Goal: Transaction & Acquisition: Book appointment/travel/reservation

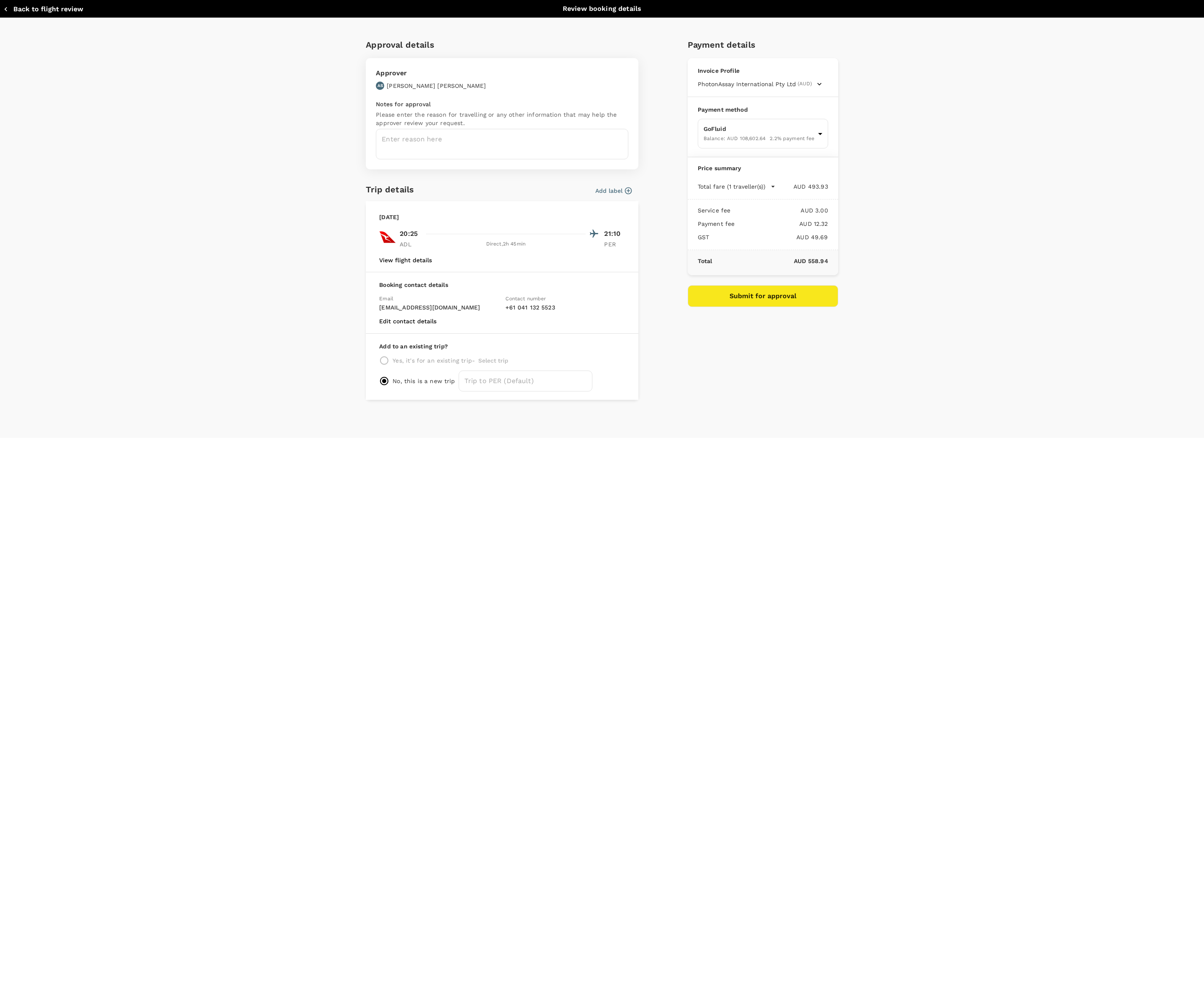
click at [617, 191] on button "Add label" at bounding box center [613, 190] width 37 height 8
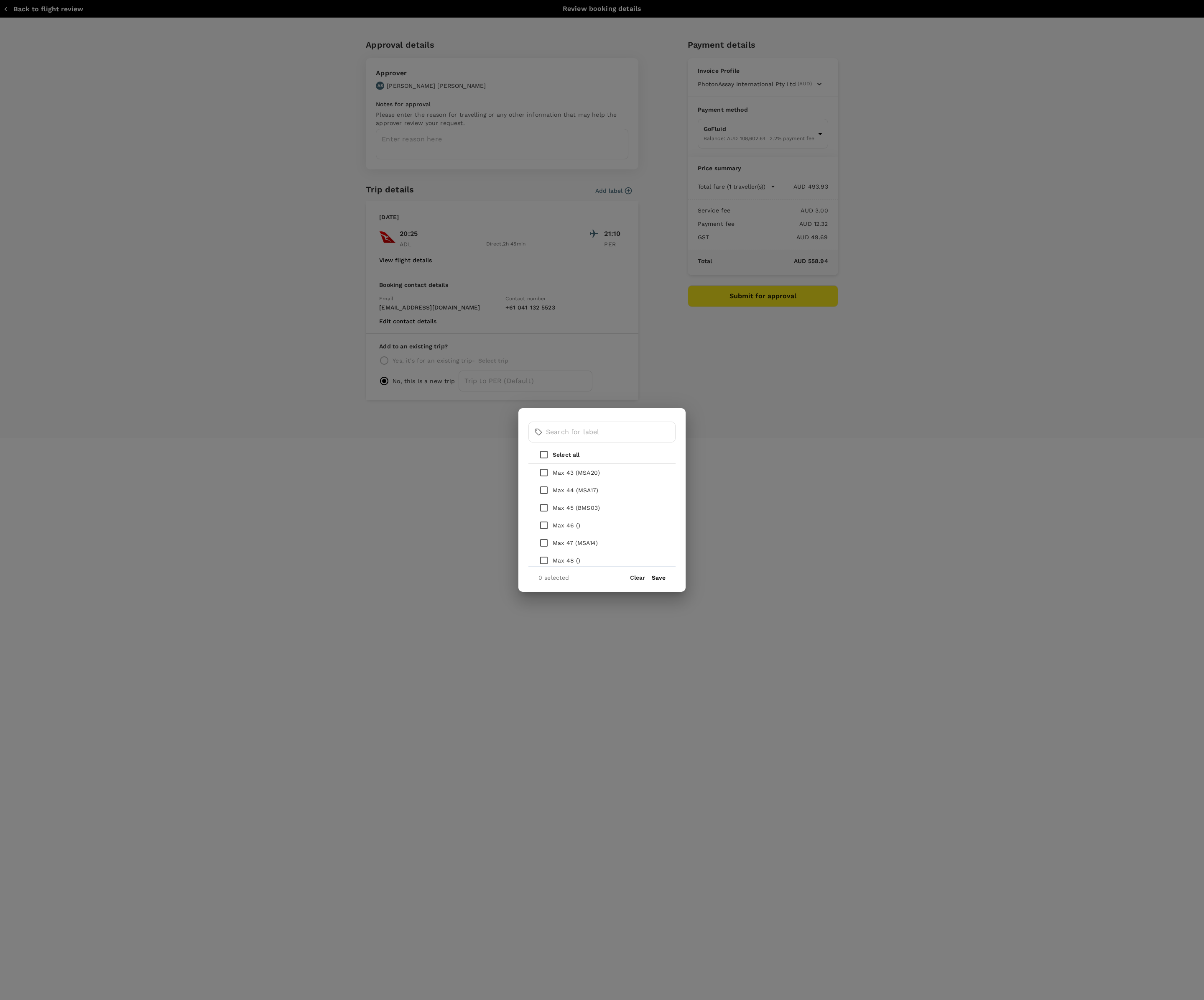
scroll to position [958, 0]
click at [641, 579] on button "Clear" at bounding box center [637, 577] width 15 height 7
click at [639, 576] on button "Clear" at bounding box center [637, 577] width 15 height 7
click at [770, 558] on div "​ ​ Select all Internal Project - Generation 2 Automation System Internal Proje…" at bounding box center [602, 500] width 1204 height 1000
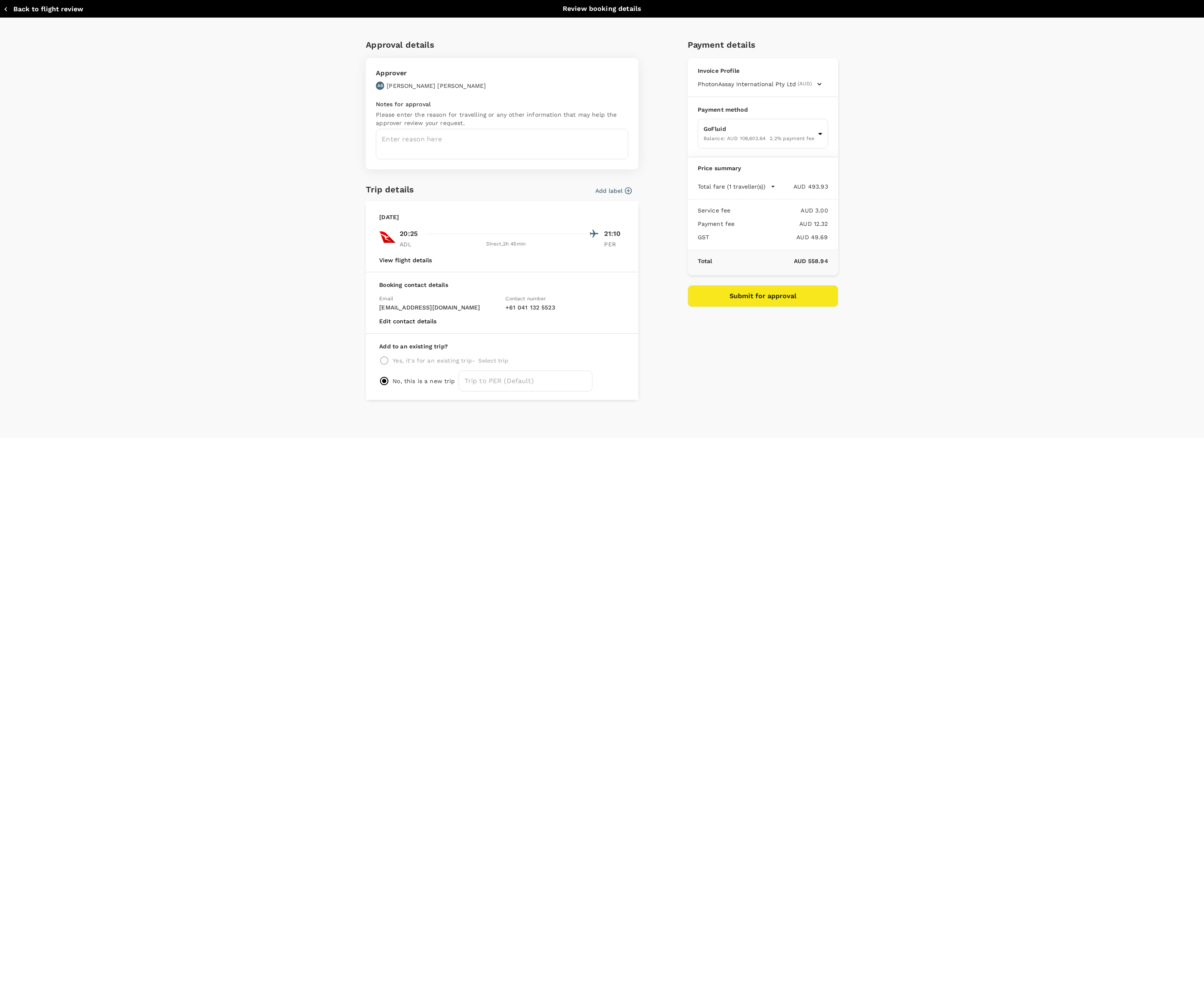
click at [613, 195] on button "Add label" at bounding box center [613, 190] width 37 height 8
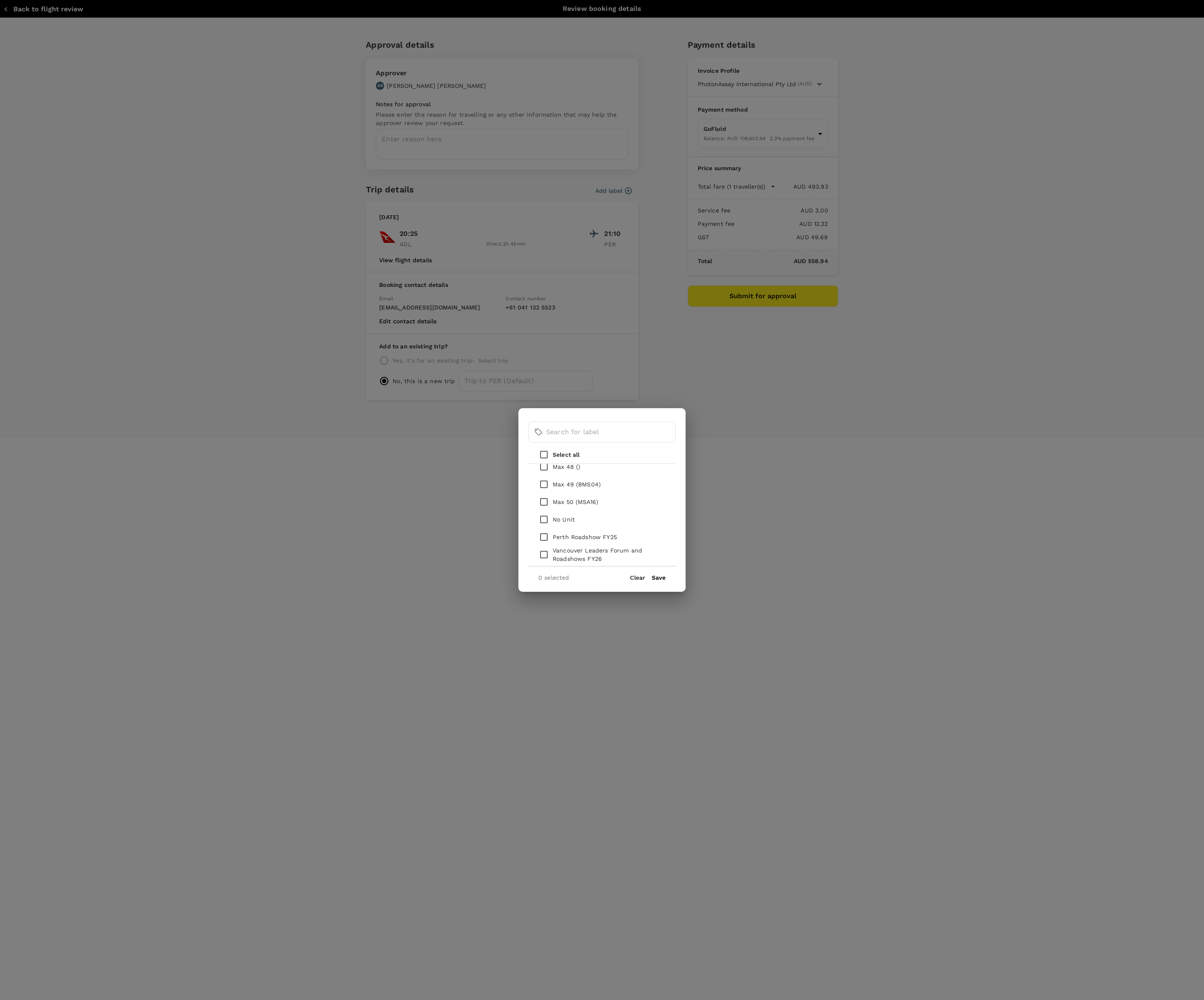
scroll to position [976, 0]
click at [548, 555] on input "checkbox" at bounding box center [544, 554] width 18 height 18
checkbox input "true"
click at [655, 580] on button "Save" at bounding box center [658, 577] width 14 height 7
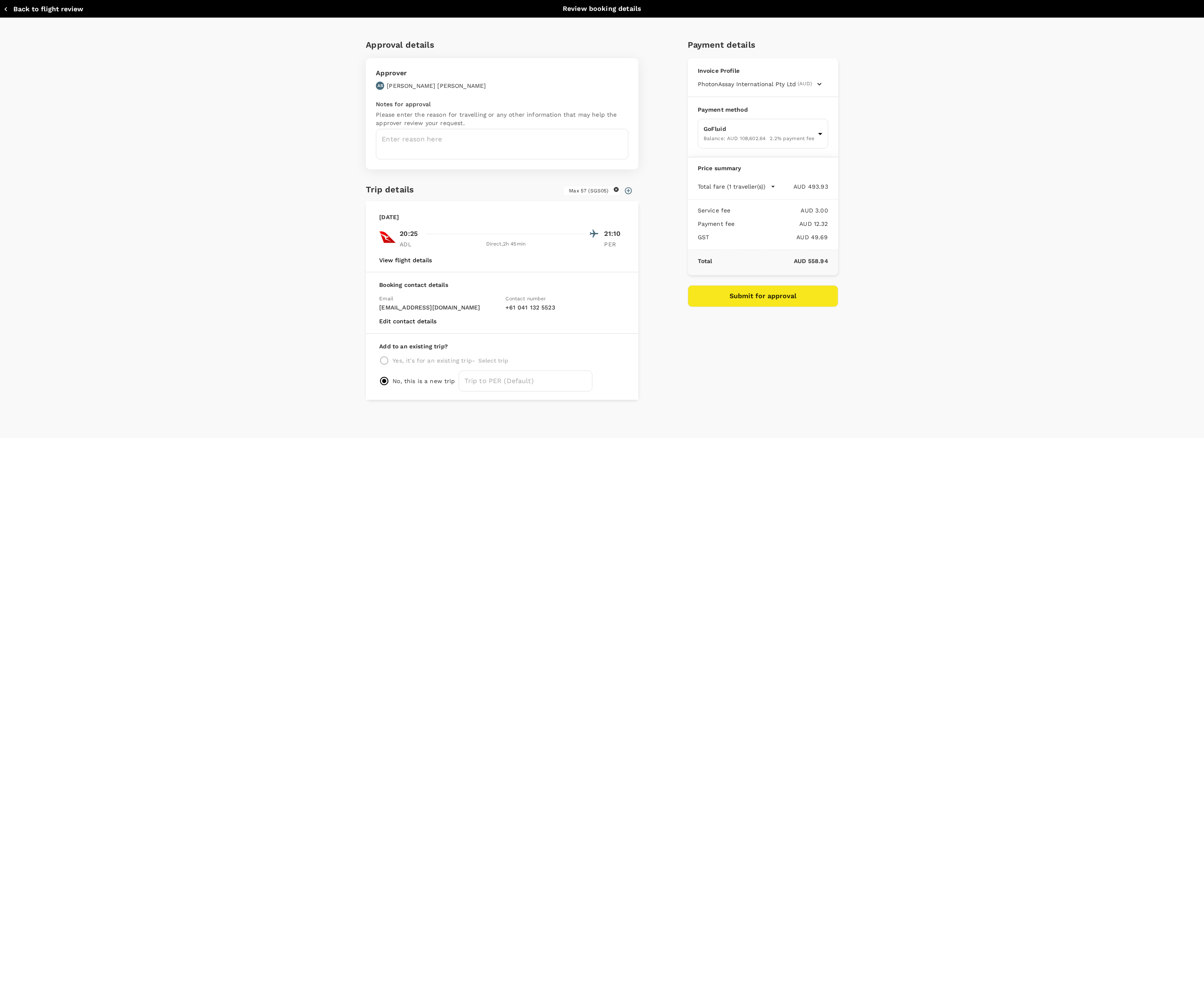
click at [786, 299] on button "Submit for approval" at bounding box center [763, 296] width 150 height 22
type textarea "Travel to site for XN install"
click at [749, 301] on button "Submit for approval" at bounding box center [763, 296] width 150 height 22
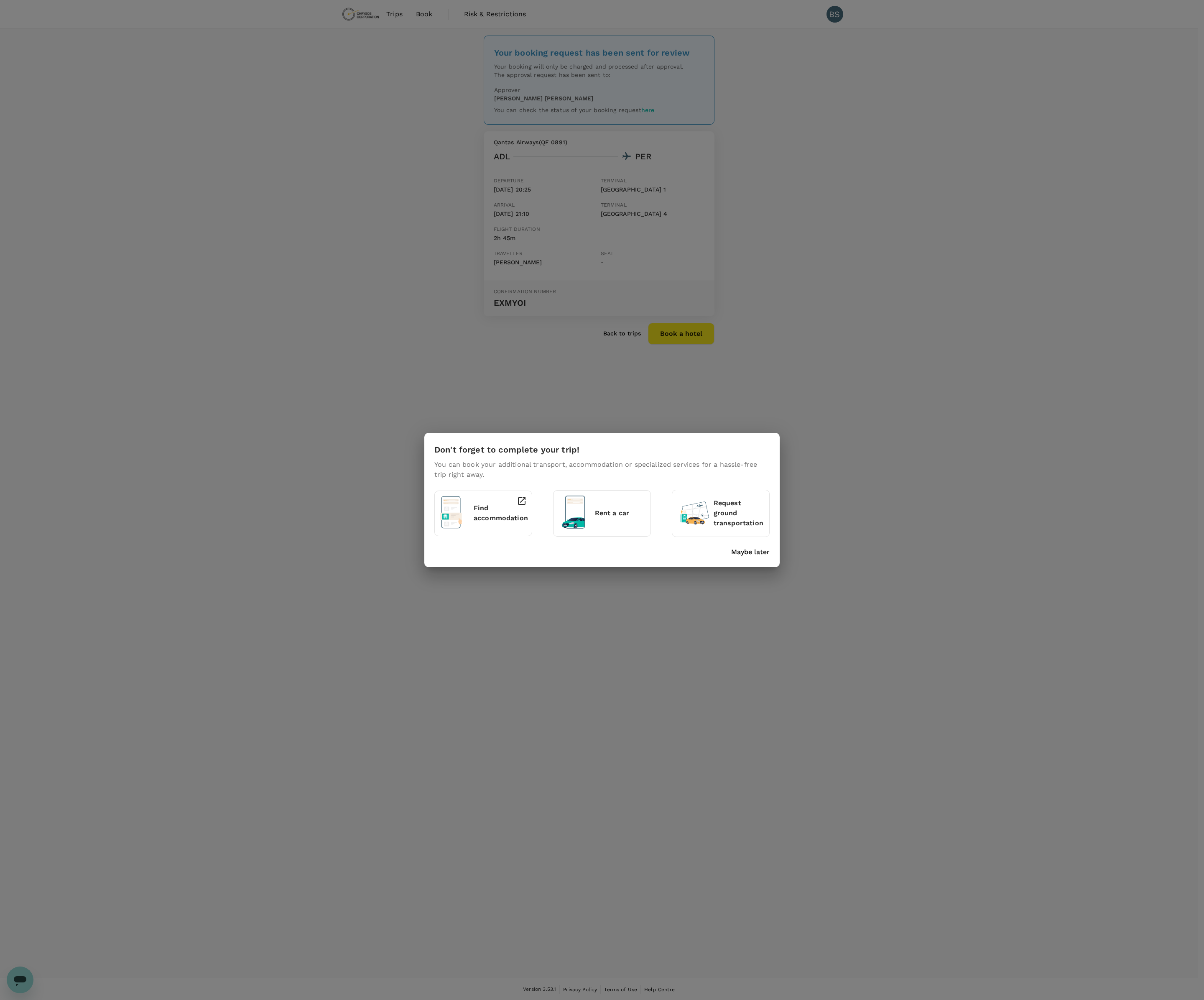
click at [739, 553] on p "Maybe later" at bounding box center [750, 552] width 39 height 10
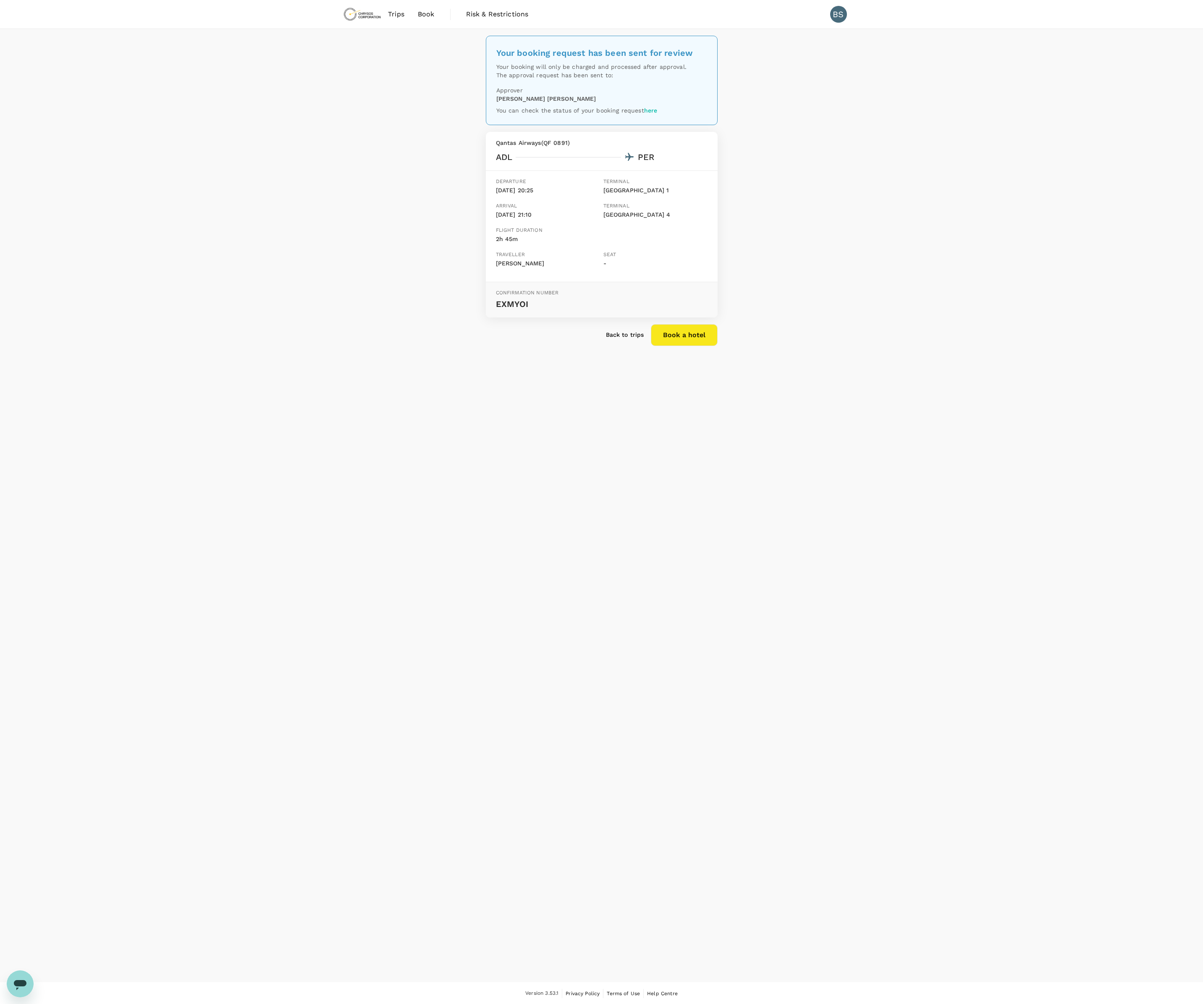
click at [623, 338] on p "Back to trips" at bounding box center [625, 334] width 38 height 8
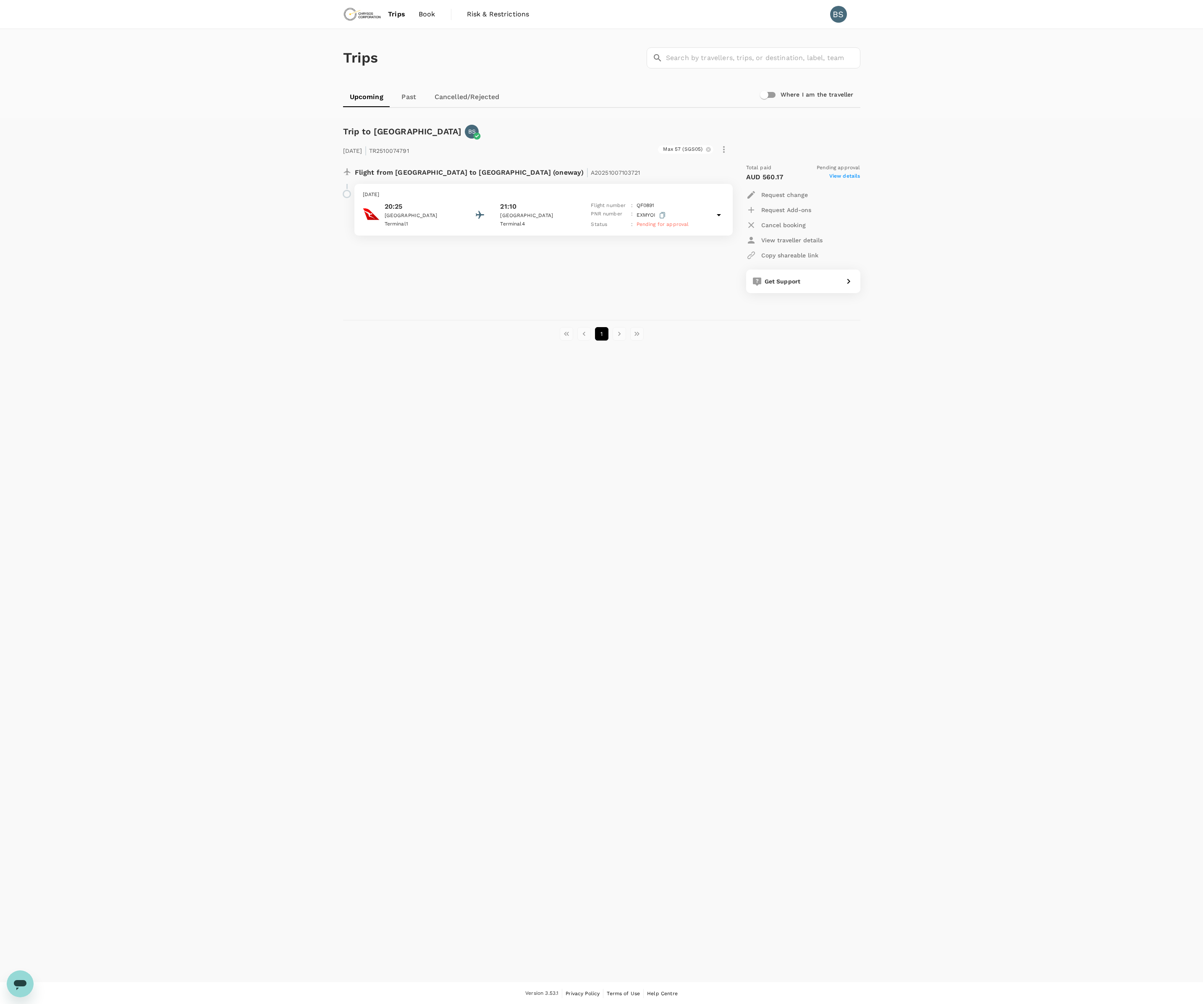
click at [399, 13] on span "Trips" at bounding box center [396, 14] width 17 height 10
click at [368, 17] on img at bounding box center [362, 14] width 39 height 18
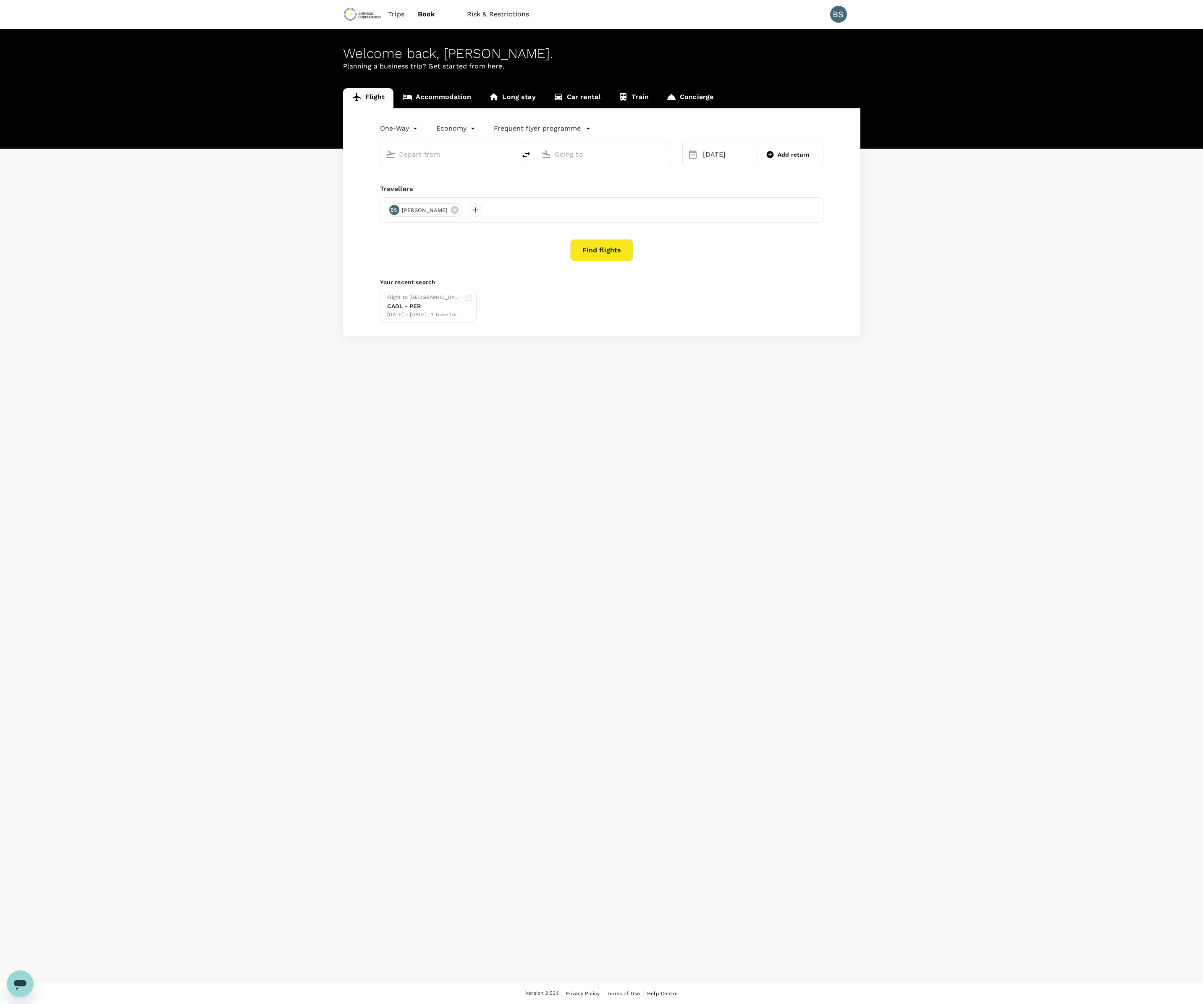
type input "[GEOGRAPHIC_DATA], [GEOGRAPHIC_DATA] (any)"
type input "[GEOGRAPHIC_DATA] ([GEOGRAPHIC_DATA])"
type input "[GEOGRAPHIC_DATA], [GEOGRAPHIC_DATA] (any)"
type input "[GEOGRAPHIC_DATA] ([GEOGRAPHIC_DATA])"
click at [524, 157] on icon "delete" at bounding box center [526, 155] width 8 height 6
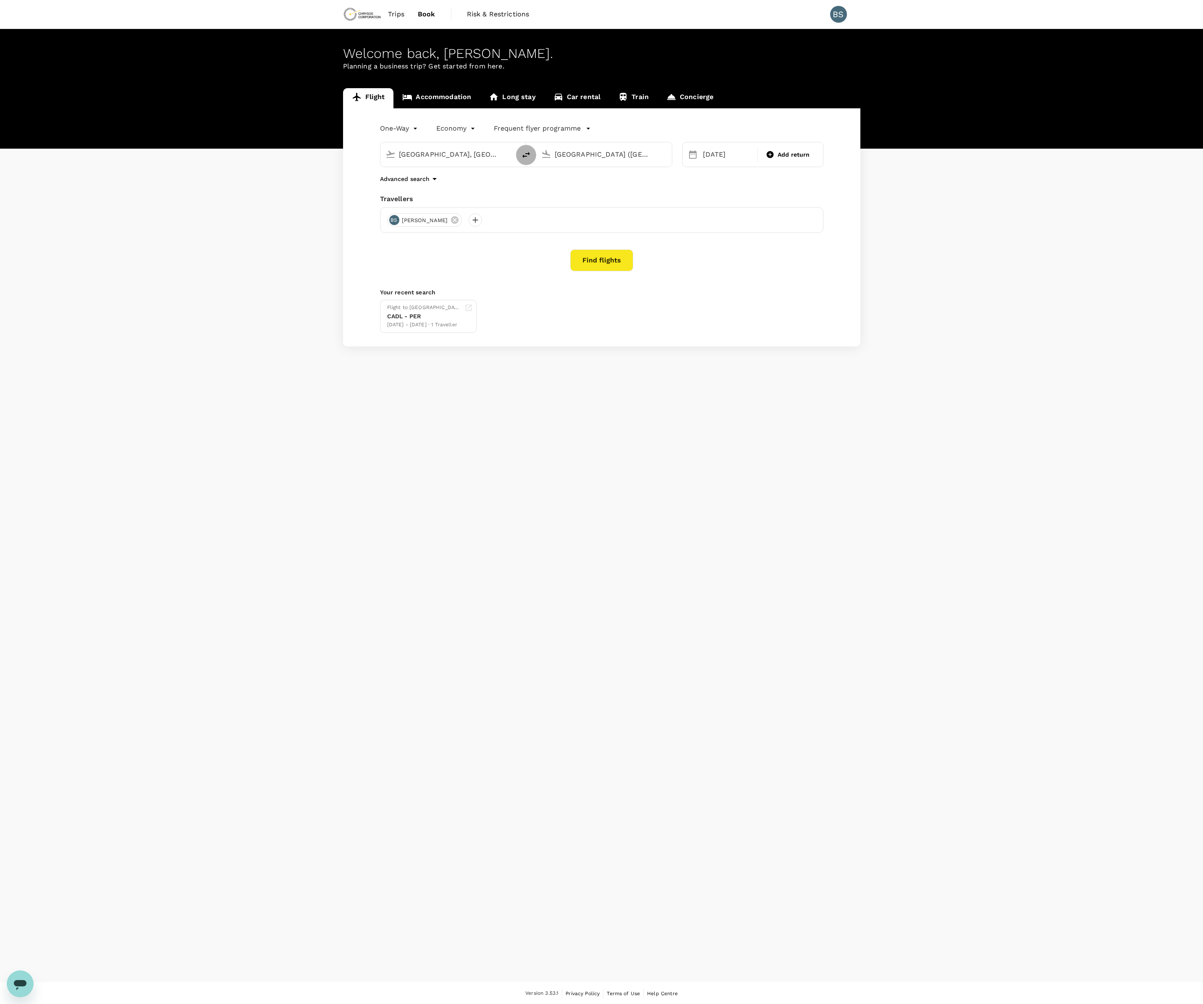
type input "[GEOGRAPHIC_DATA] ([GEOGRAPHIC_DATA])"
type input "[GEOGRAPHIC_DATA], [GEOGRAPHIC_DATA] (any)"
click at [726, 160] on div "[DATE]" at bounding box center [727, 154] width 57 height 17
click at [911, 208] on div "1" at bounding box center [912, 211] width 16 height 16
click at [622, 264] on button "Find flights" at bounding box center [601, 260] width 63 height 22
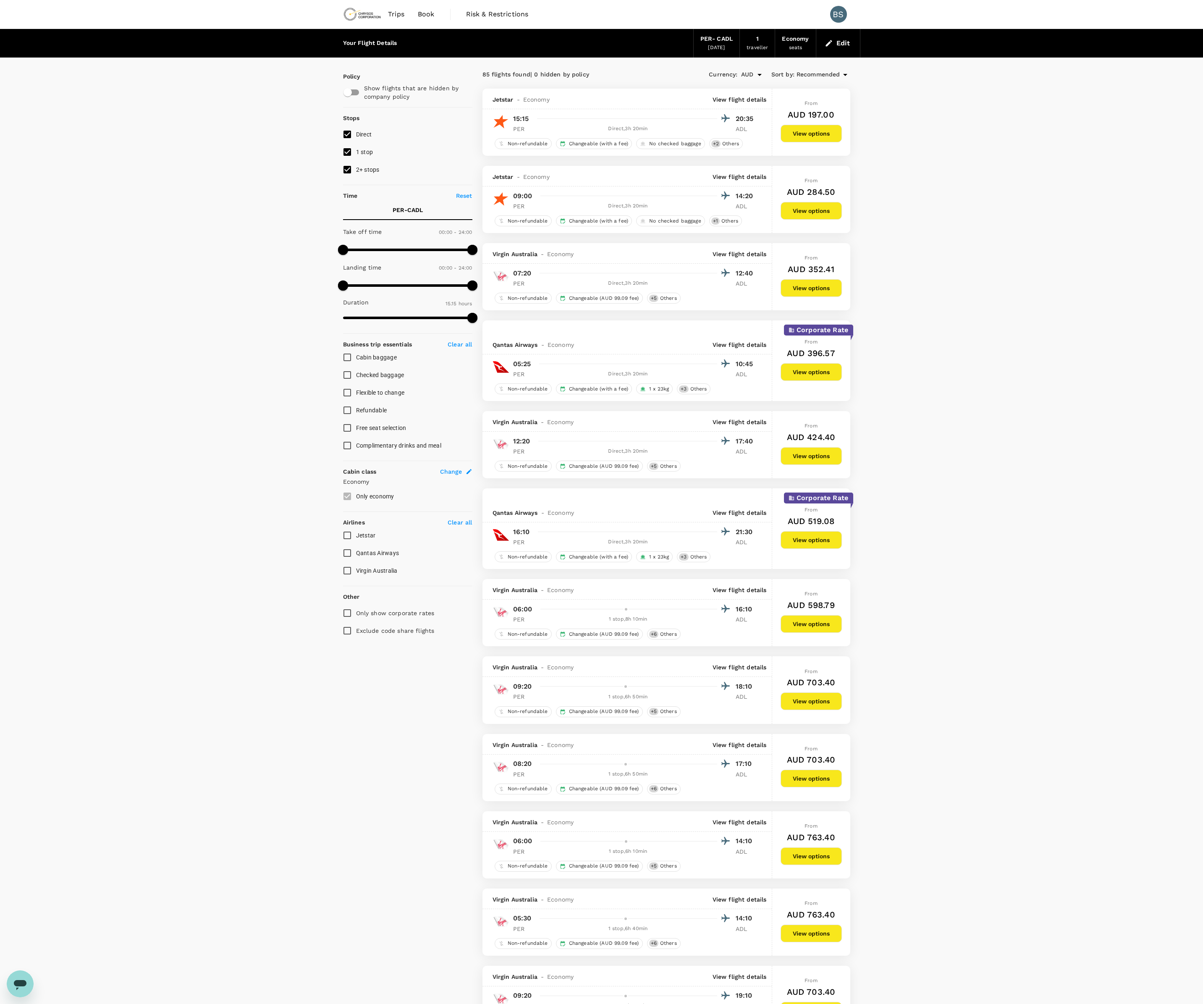
click at [817, 136] on button "View options" at bounding box center [810, 134] width 61 height 18
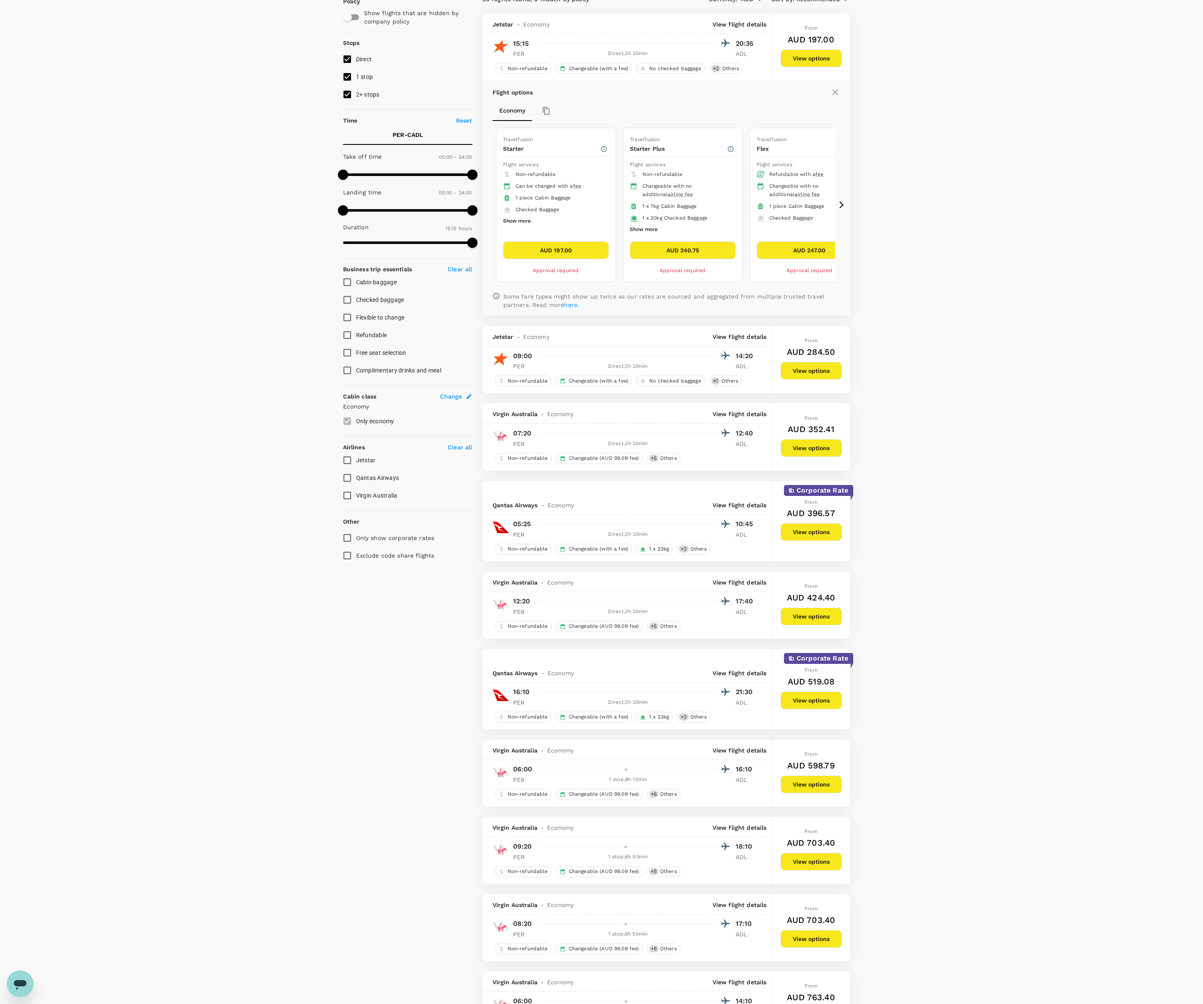
scroll to position [89, 0]
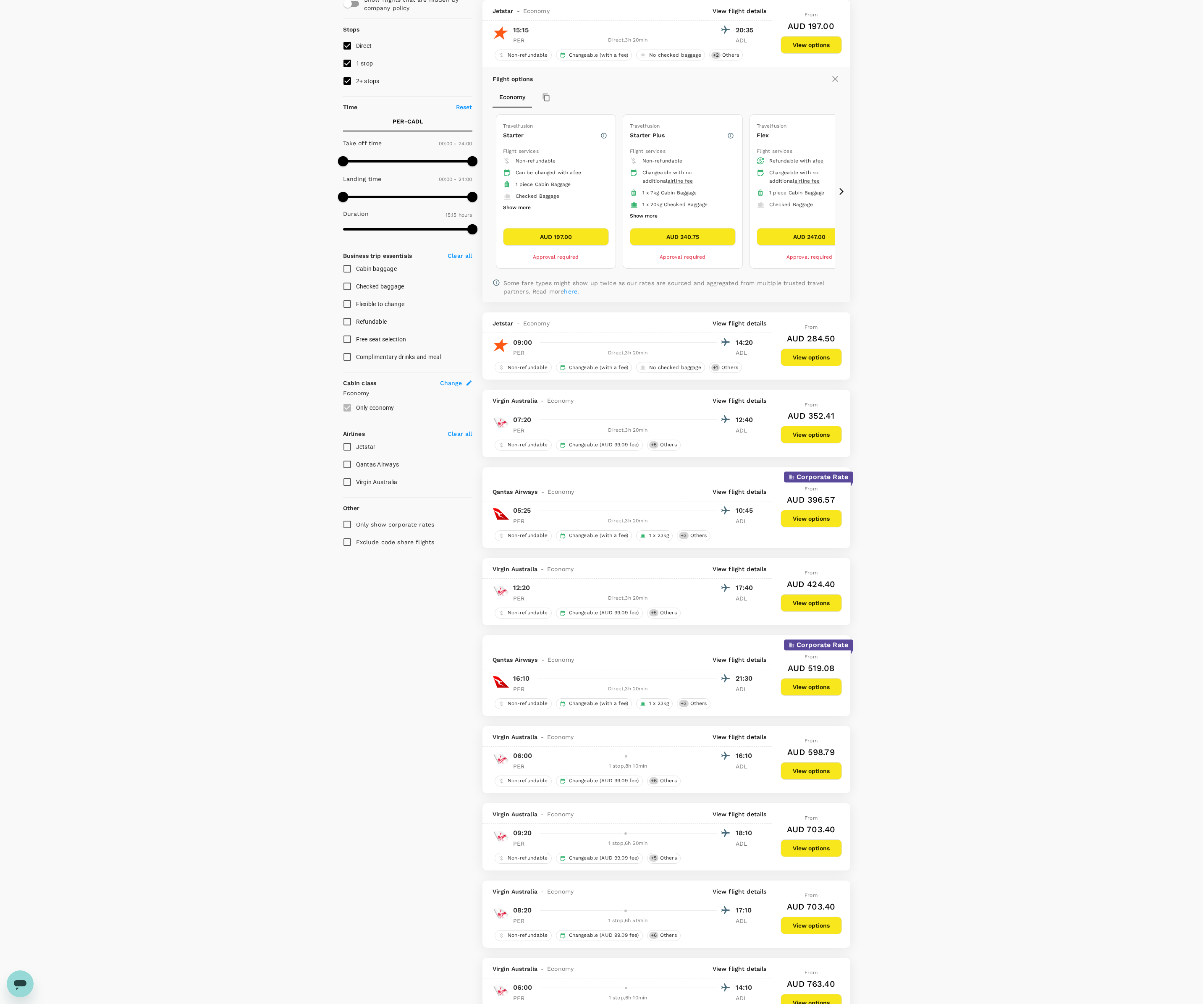
click at [677, 240] on button "AUD 240.75" at bounding box center [683, 237] width 106 height 18
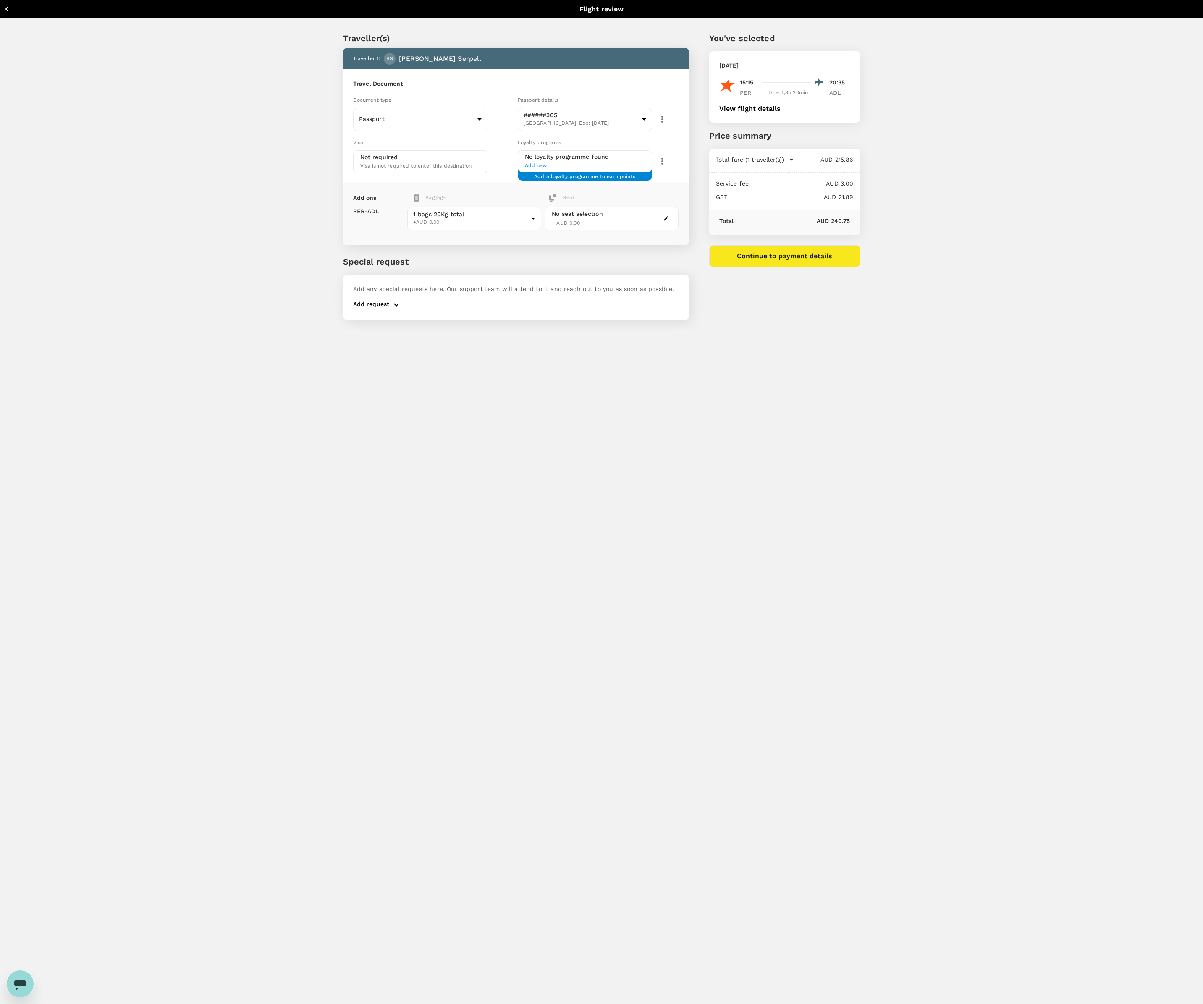
click at [667, 219] on icon "button" at bounding box center [666, 218] width 6 height 6
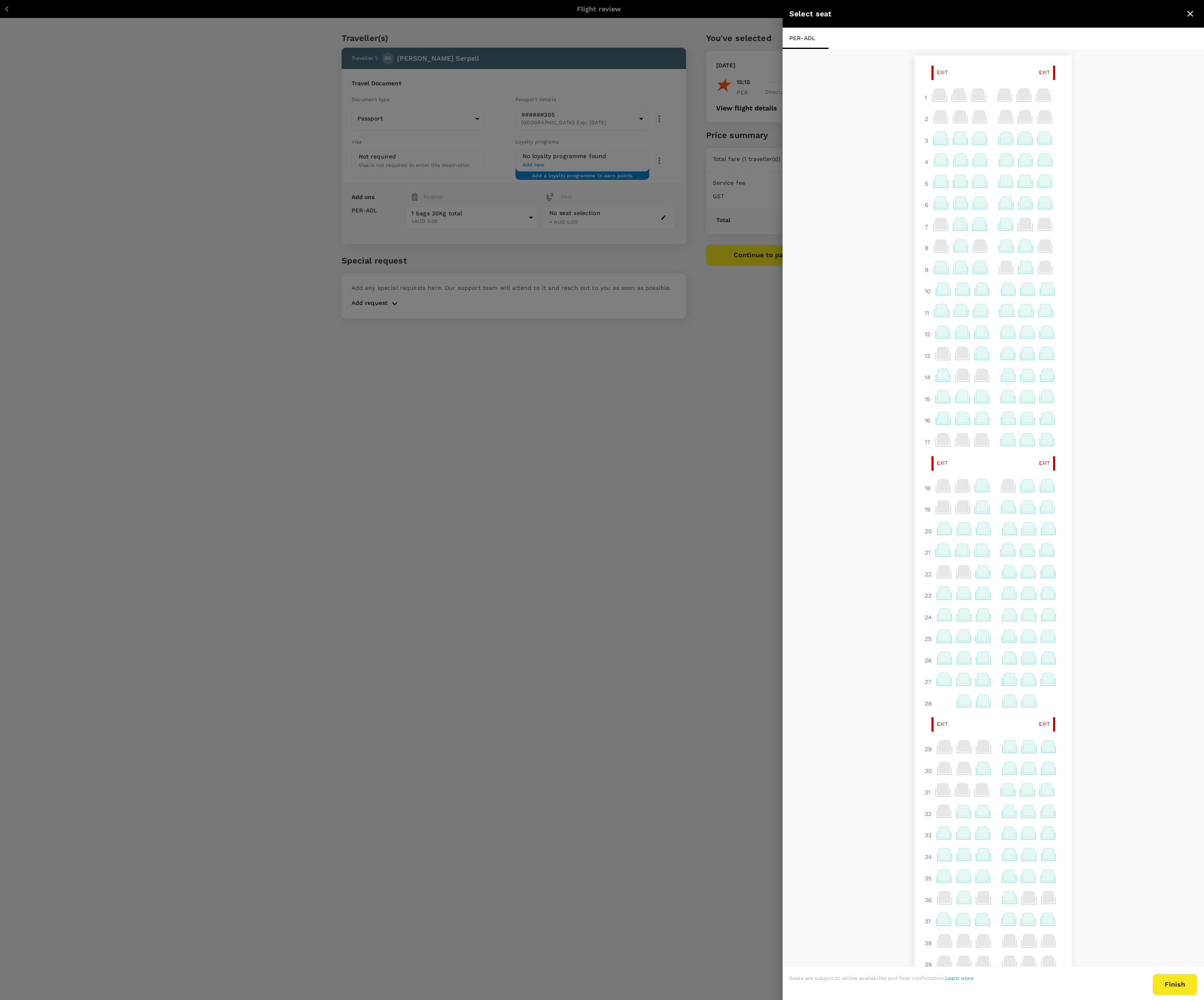
click at [1189, 14] on icon "close" at bounding box center [1190, 14] width 10 height 10
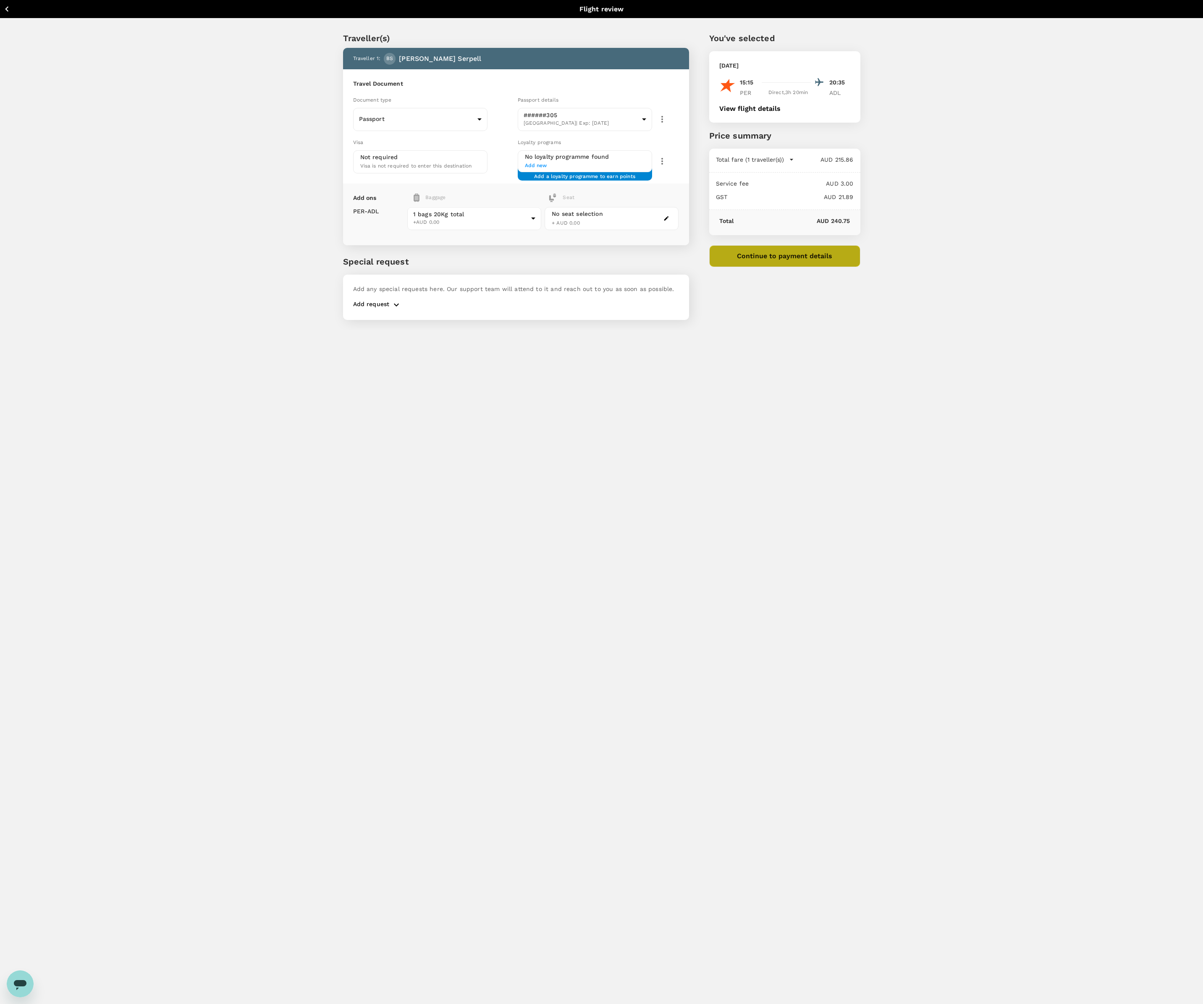
click at [757, 257] on button "Continue to payment details" at bounding box center [784, 256] width 151 height 22
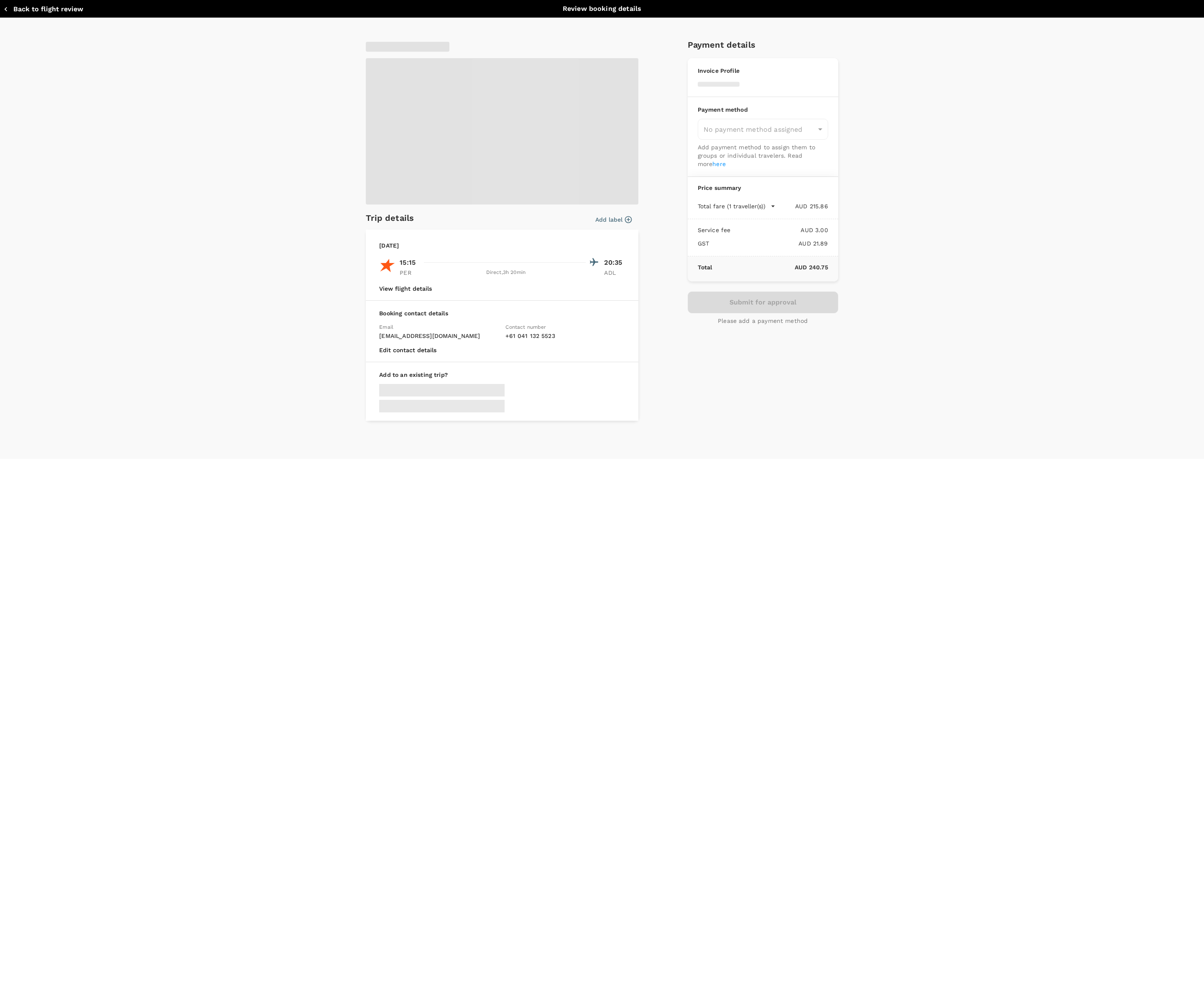
type input "9c4289b1-14a3-4119-8736-521306e5ca8f"
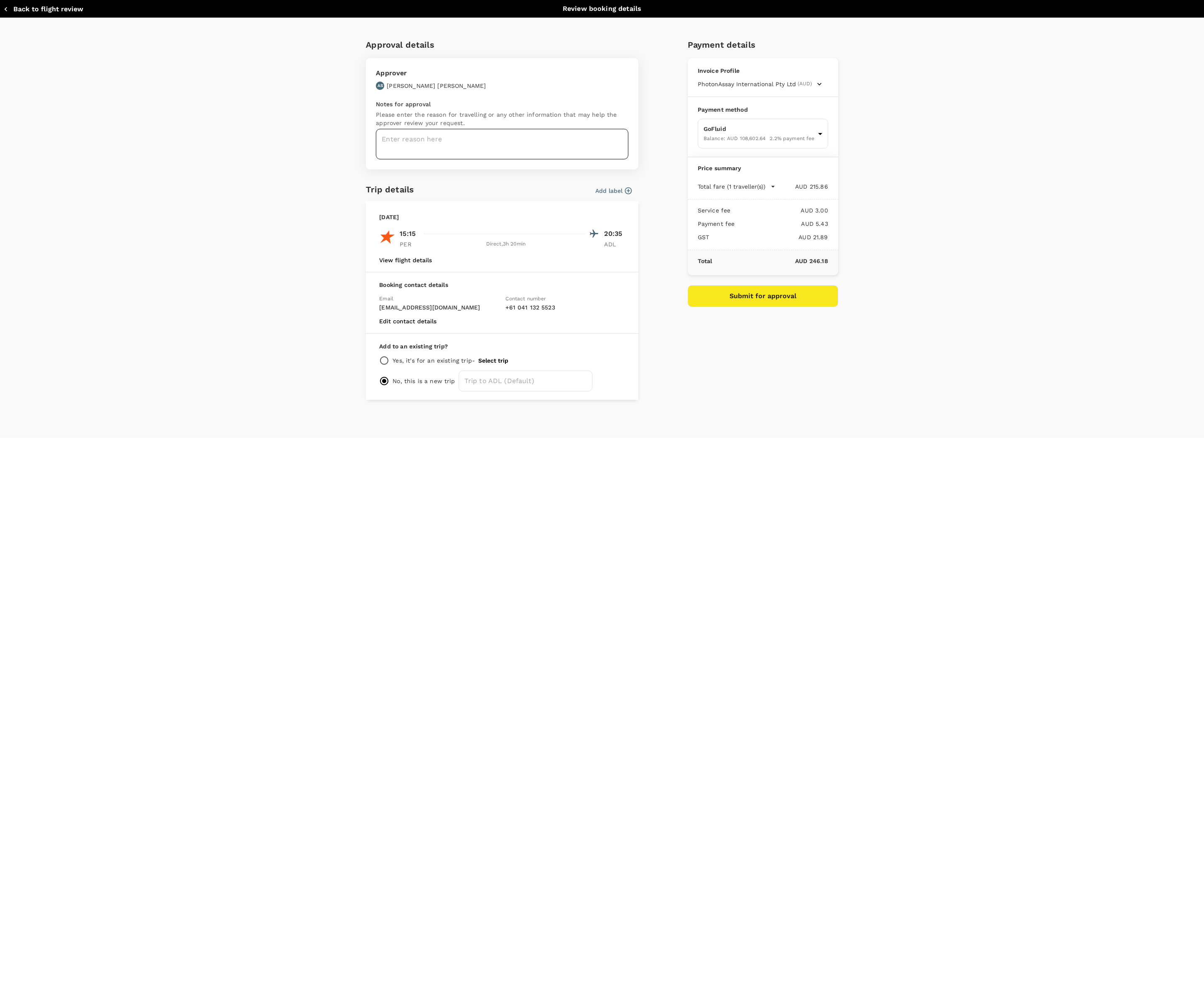
click at [492, 149] on textarea at bounding box center [502, 143] width 253 height 31
type textarea "Return flight from XN install"
click at [768, 297] on button "Submit for approval" at bounding box center [763, 296] width 150 height 22
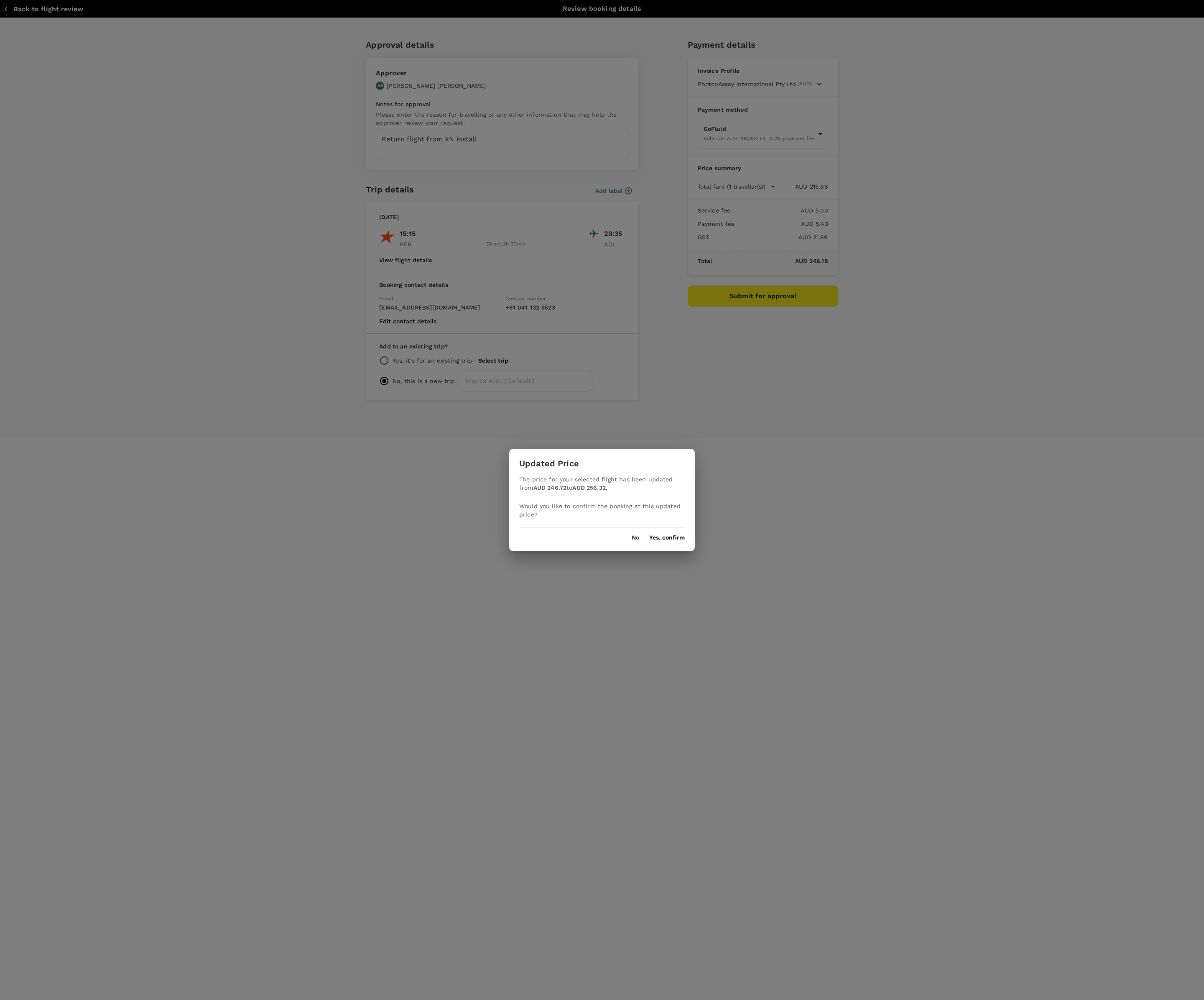
click at [679, 538] on button "Yes, confirm" at bounding box center [667, 537] width 36 height 7
